Goal: Task Accomplishment & Management: Manage account settings

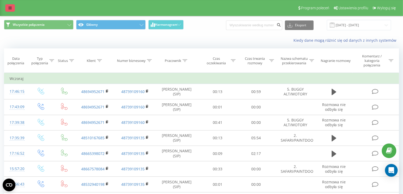
click at [5, 8] on link at bounding box center [10, 7] width 10 height 7
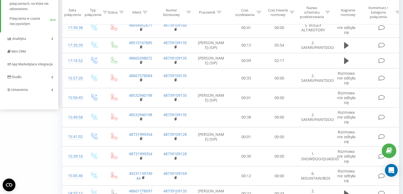
scroll to position [128, 0]
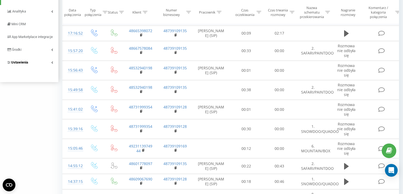
click at [30, 66] on link "Ustawienia" at bounding box center [29, 62] width 58 height 13
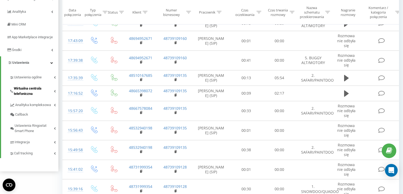
click at [33, 96] on span "Wirtualna centrala telefoniczna" at bounding box center [34, 91] width 40 height 11
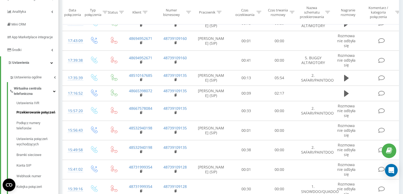
click at [37, 115] on span "Przekierowanie połączeń" at bounding box center [35, 112] width 39 height 5
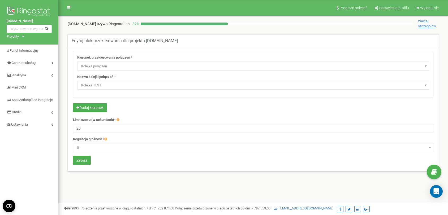
select select "CallCenter"
click at [90, 125] on input "20" at bounding box center [253, 128] width 360 height 9
type input "60"
click at [85, 158] on button "Zapisz" at bounding box center [82, 160] width 18 height 9
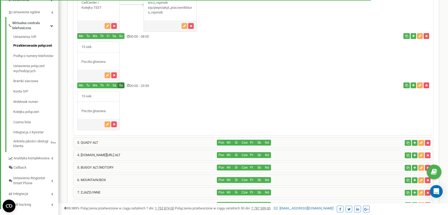
scroll to position [125, 0]
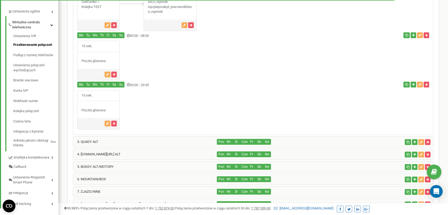
click at [116, 142] on div "3. QUADY ALT" at bounding box center [145, 142] width 144 height 11
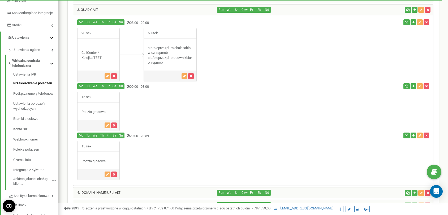
scroll to position [85, 0]
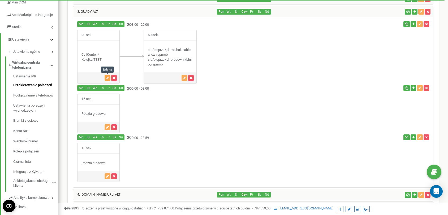
click at [107, 78] on icon "button" at bounding box center [107, 77] width 3 height 3
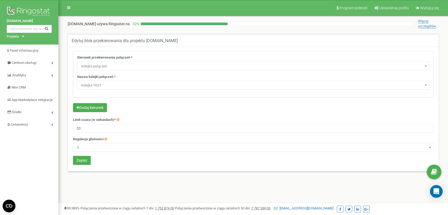
select select "CallCenter"
click at [104, 129] on input "20" at bounding box center [253, 128] width 360 height 9
type input "30"
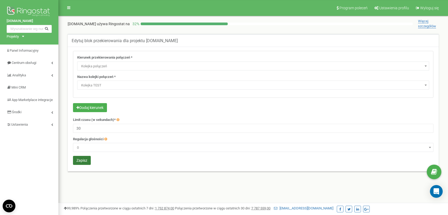
click at [88, 159] on button "Zapisz" at bounding box center [82, 160] width 18 height 9
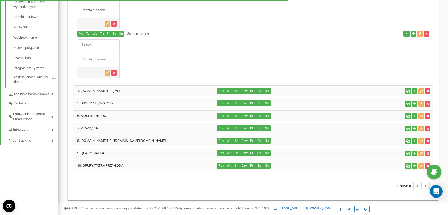
scroll to position [190, 0]
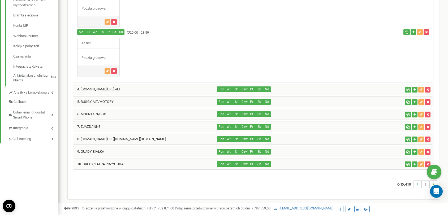
click at [106, 136] on div "8. SKUTERY.pl/QUADY.pl/RAFTING.pl" at bounding box center [145, 139] width 144 height 11
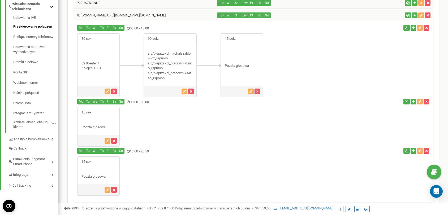
scroll to position [143, 0]
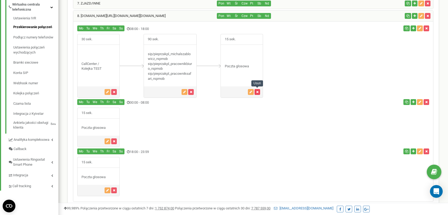
click at [257, 93] on icon "button" at bounding box center [257, 91] width 2 height 3
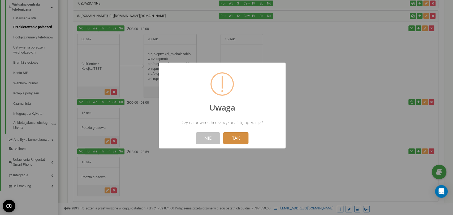
click at [230, 141] on button "TAK" at bounding box center [235, 138] width 25 height 12
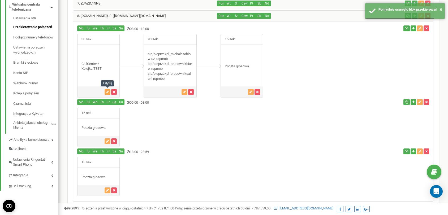
click at [106, 90] on icon "button" at bounding box center [107, 91] width 3 height 3
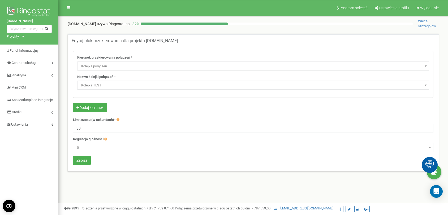
select select "CallCenter"
click at [92, 132] on input "30" at bounding box center [253, 128] width 360 height 9
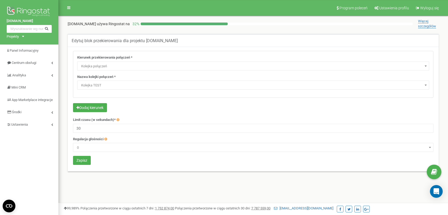
type input "3"
type input "45"
click at [79, 162] on button "Zapisz" at bounding box center [82, 160] width 18 height 9
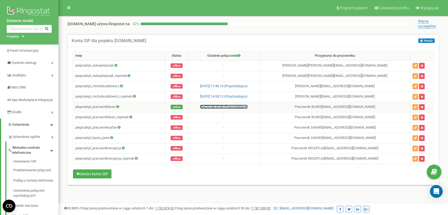
click at [248, 106] on link "[DATE] 08:29:00 (Przychodzące)" at bounding box center [223, 107] width 47 height 4
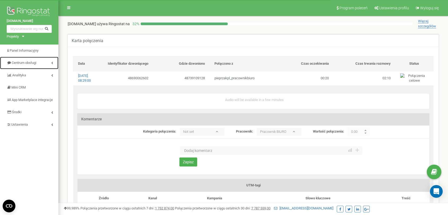
click at [27, 66] on link "Centrum obsługi" at bounding box center [29, 63] width 58 height 12
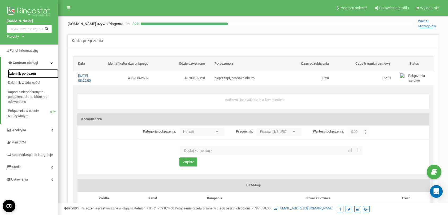
click at [26, 72] on span "Dziennik połączeń" at bounding box center [22, 73] width 28 height 5
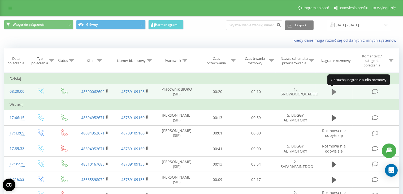
click at [335, 90] on icon at bounding box center [334, 92] width 5 height 6
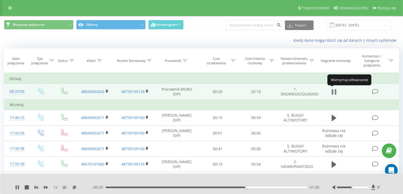
click at [336, 90] on icon at bounding box center [336, 92] width 2 height 6
